Goal: Obtain resource: Obtain resource

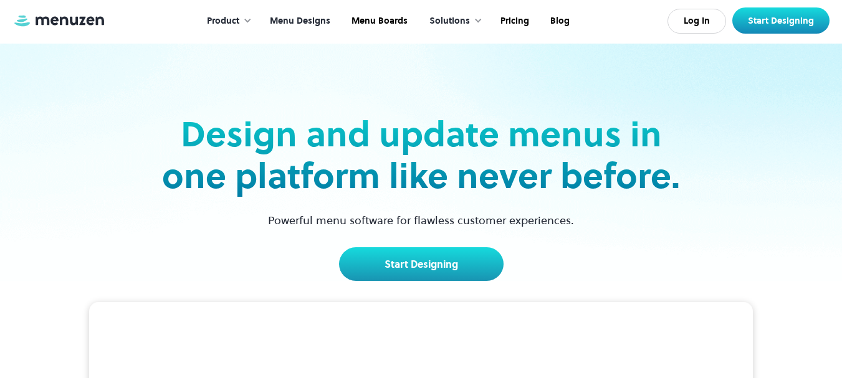
click at [317, 19] on link "Menu Designs" at bounding box center [299, 21] width 82 height 39
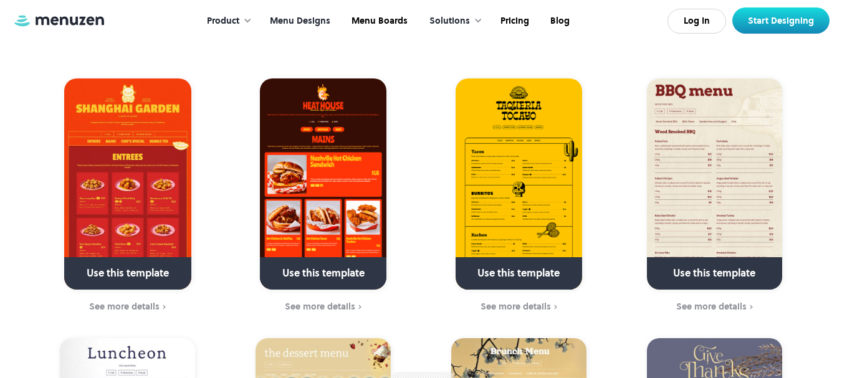
scroll to position [324, 0]
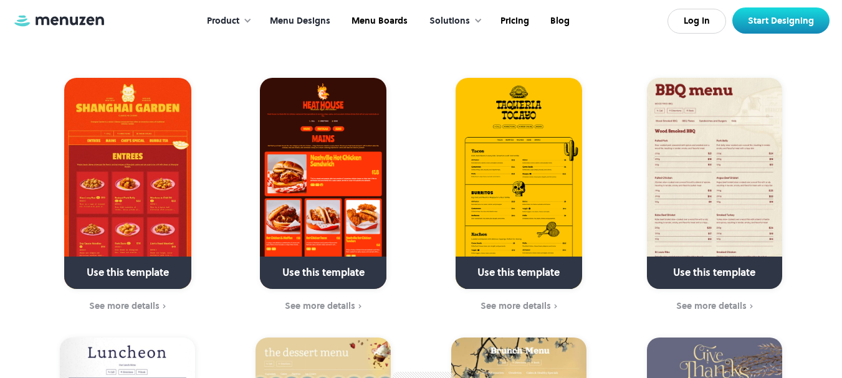
click at [730, 257] on div "Use this template" at bounding box center [714, 273] width 135 height 32
click at [702, 301] on div "See more details" at bounding box center [712, 306] width 70 height 10
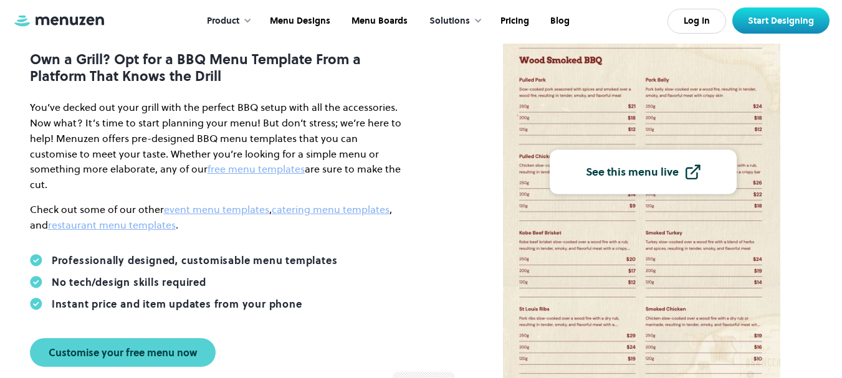
scroll to position [173, 0]
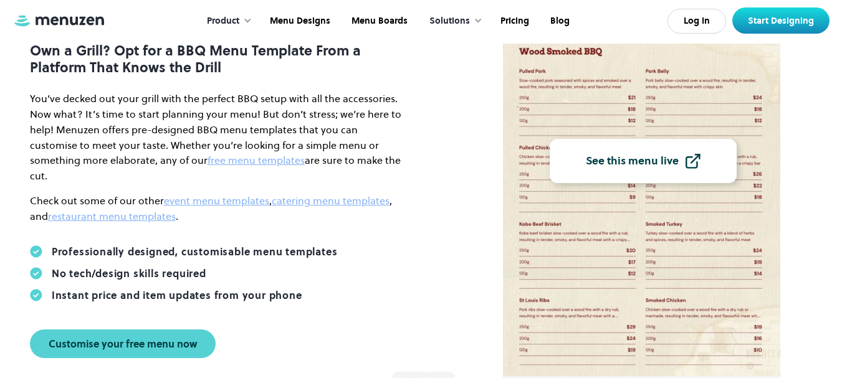
click at [671, 171] on link "See this menu live" at bounding box center [643, 161] width 187 height 44
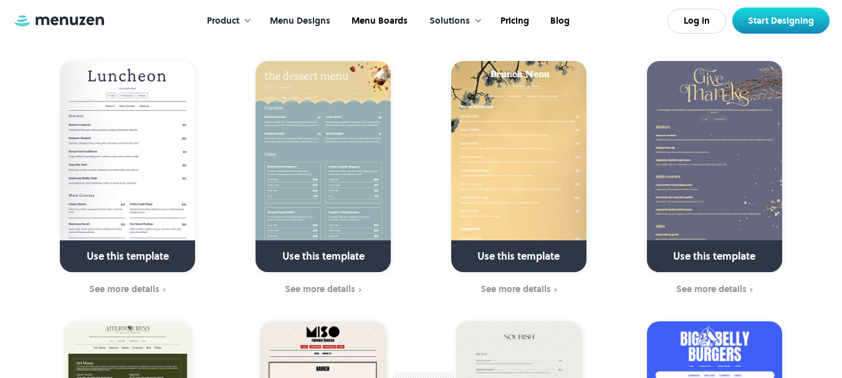
scroll to position [605, 0]
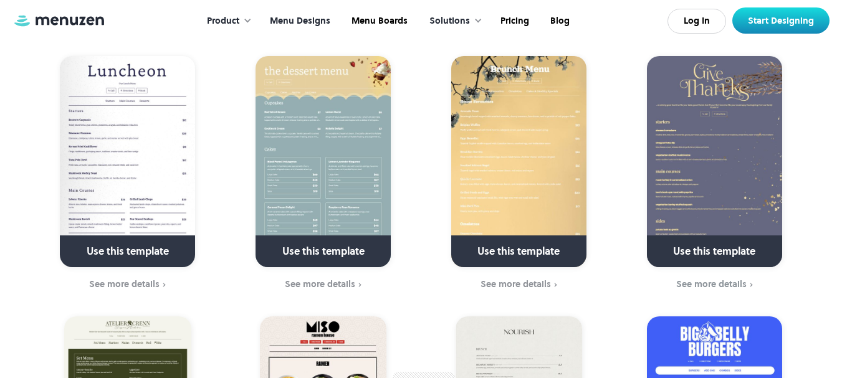
click at [690, 169] on img at bounding box center [714, 161] width 135 height 211
